Goal: Transaction & Acquisition: Subscribe to service/newsletter

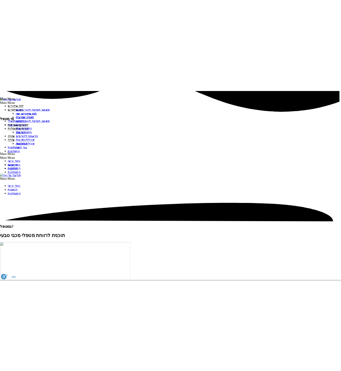
scroll to position [1249, 0]
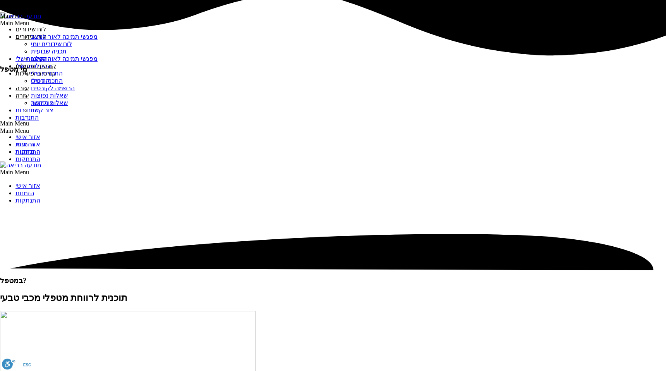
type input "[EMAIL_ADDRESS][DOMAIN_NAME]"
type input "[PERSON_NAME]"
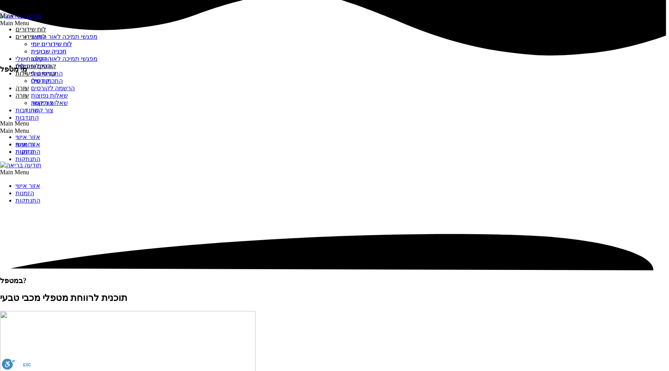
type input "0"
type input "`"
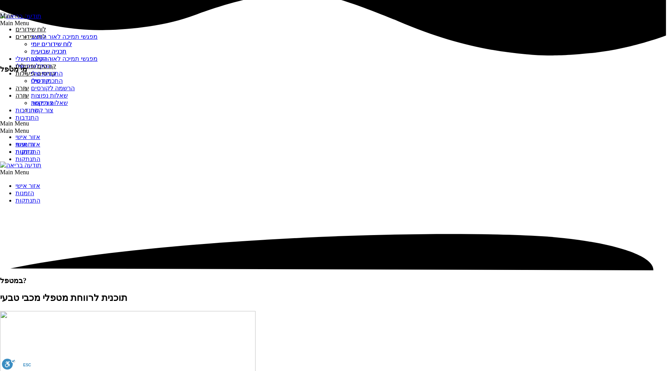
type input "check"
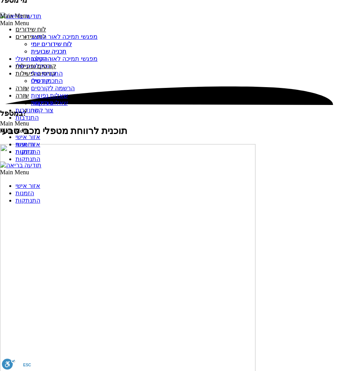
scroll to position [1328, 0]
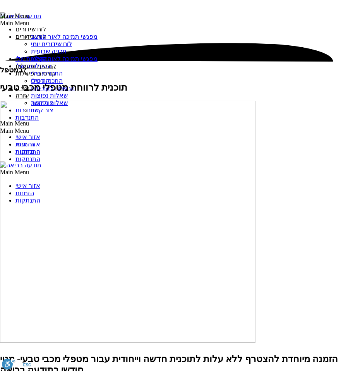
type input "[EMAIL_ADDRESS][DOMAIN_NAME]"
